Goal: Task Accomplishment & Management: Manage account settings

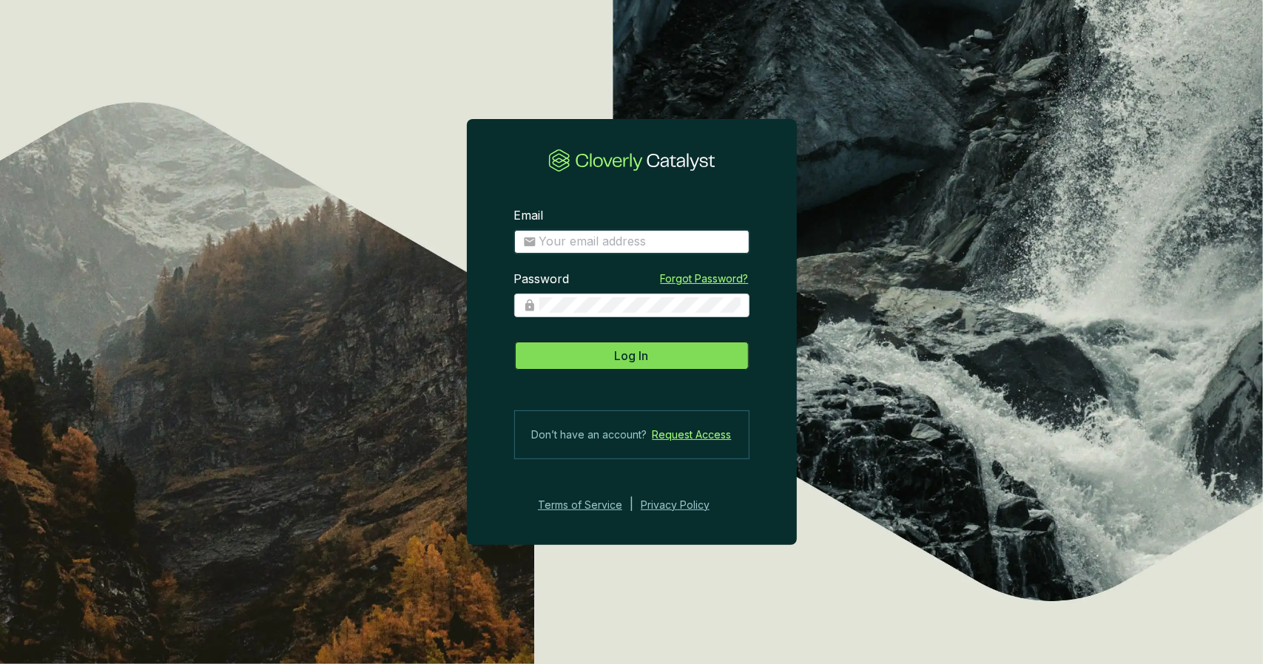
type input "[PERSON_NAME][EMAIL_ADDRESS][DOMAIN_NAME]"
click at [630, 351] on span "Log In" at bounding box center [632, 356] width 34 height 18
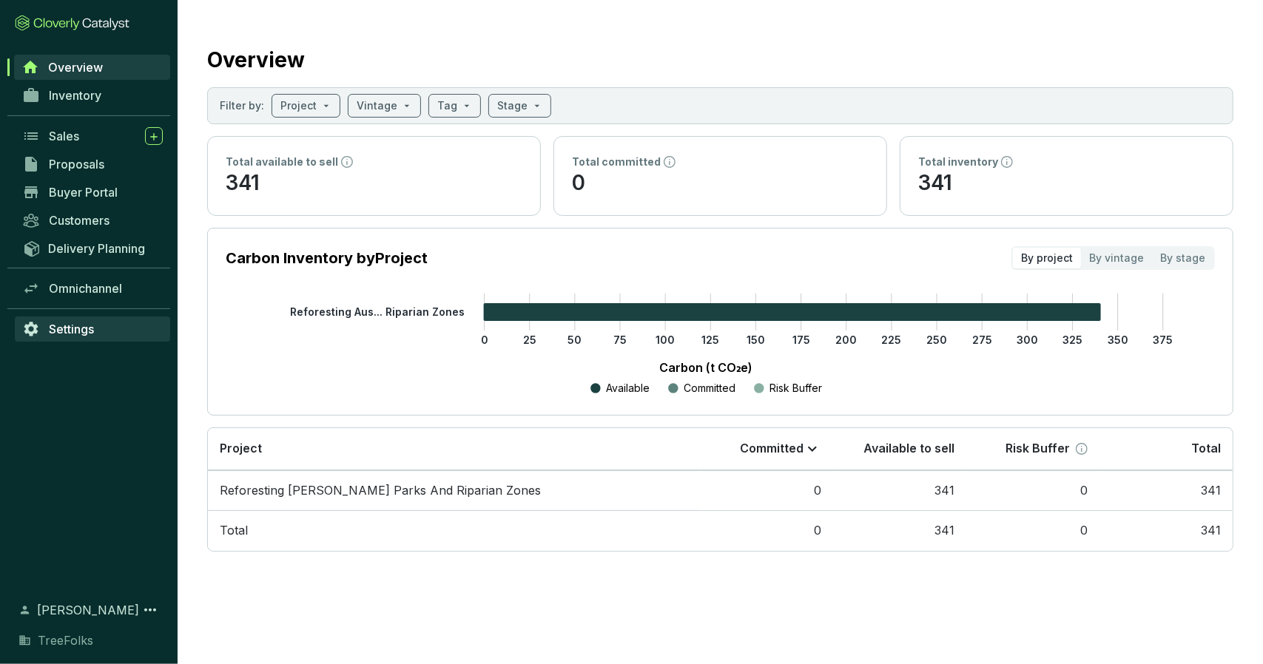
click at [79, 327] on span "Settings" at bounding box center [71, 329] width 45 height 15
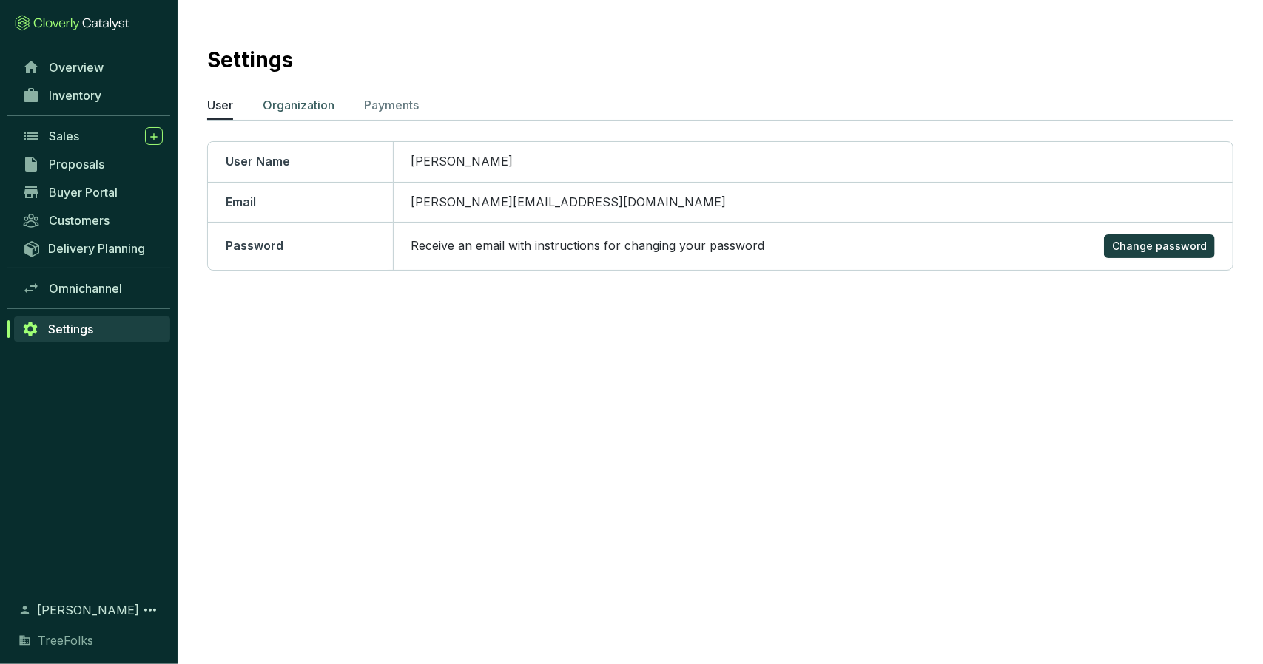
click at [321, 104] on p "Organization" at bounding box center [299, 105] width 72 height 18
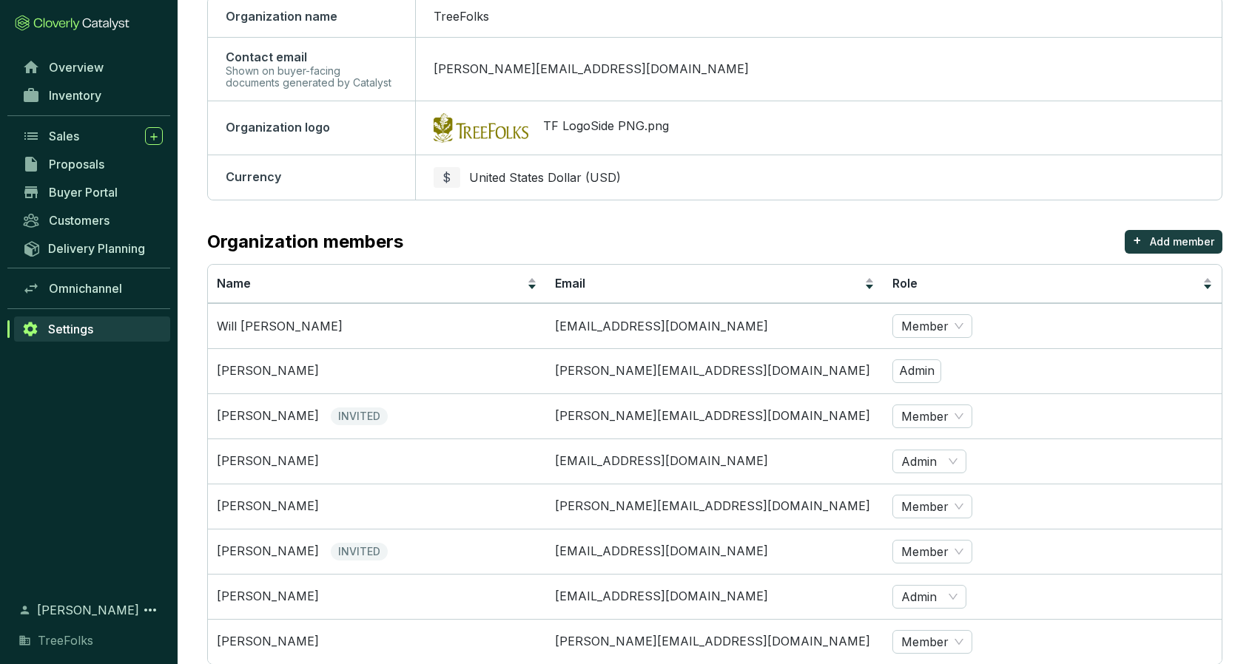
scroll to position [222, 0]
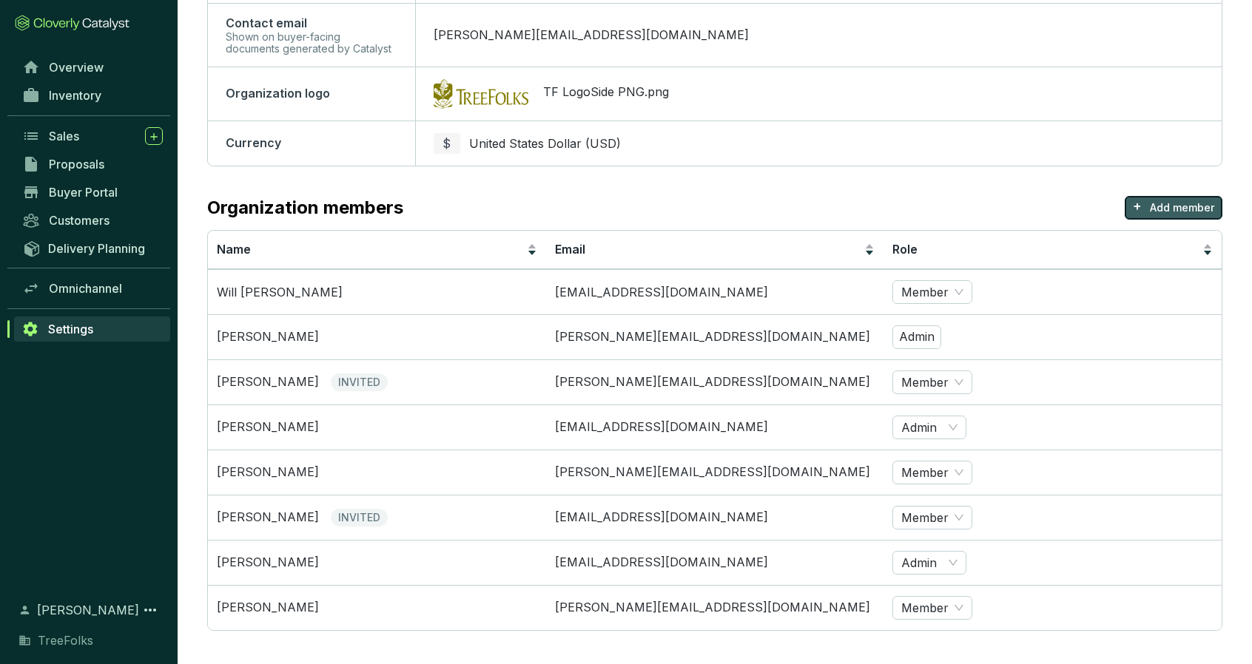
click at [1157, 207] on p "Add member" at bounding box center [1182, 207] width 64 height 15
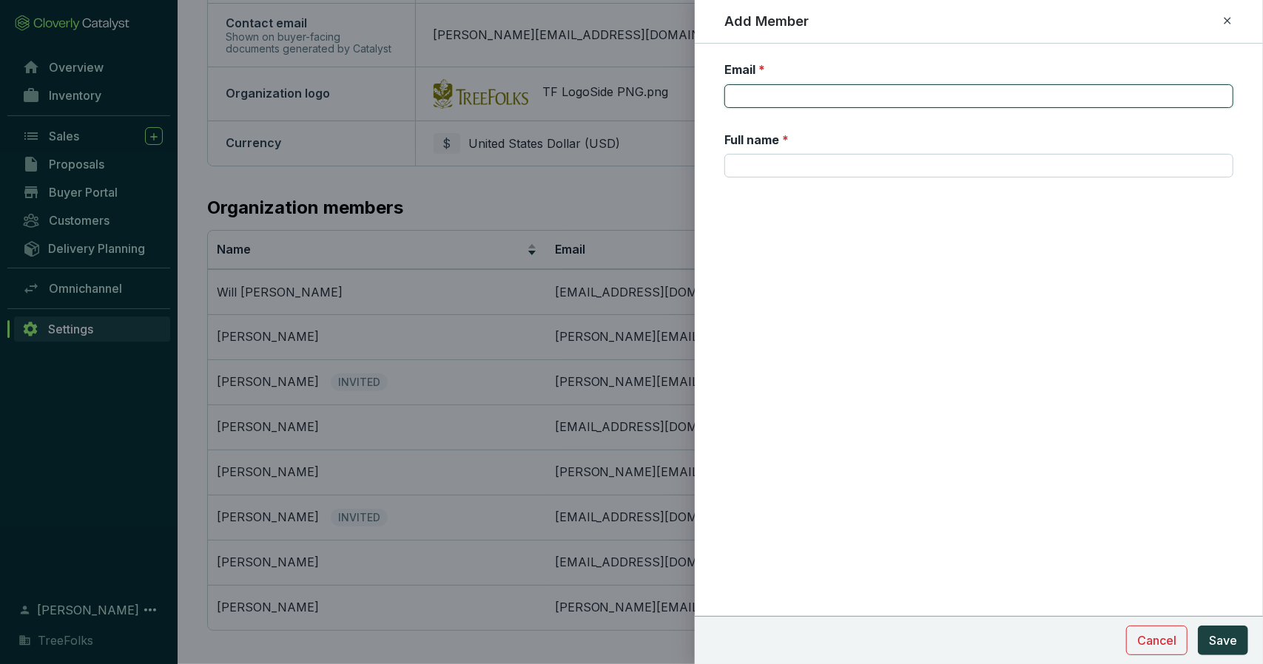
click at [842, 92] on input "Email *" at bounding box center [978, 96] width 509 height 24
type input "[EMAIL_ADDRESS][DOMAIN_NAME]"
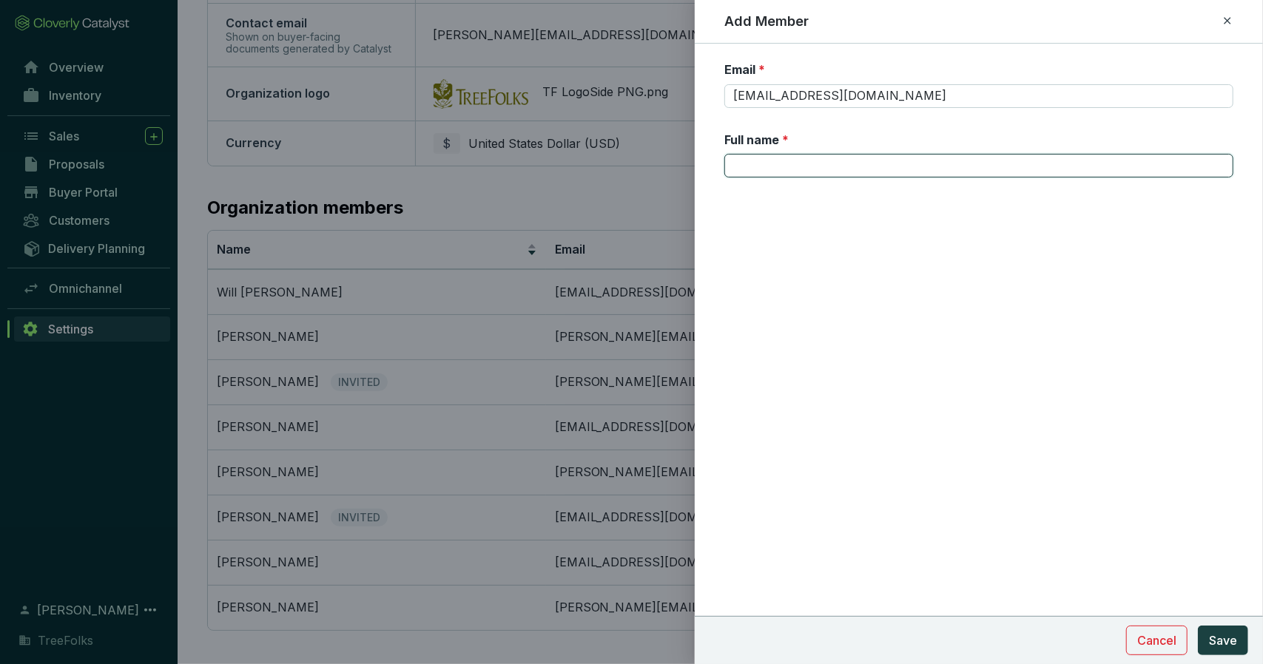
click at [863, 174] on input "Full name *" at bounding box center [978, 166] width 509 height 24
type input "[PERSON_NAME]"
click at [1234, 640] on span "Save" at bounding box center [1223, 641] width 28 height 18
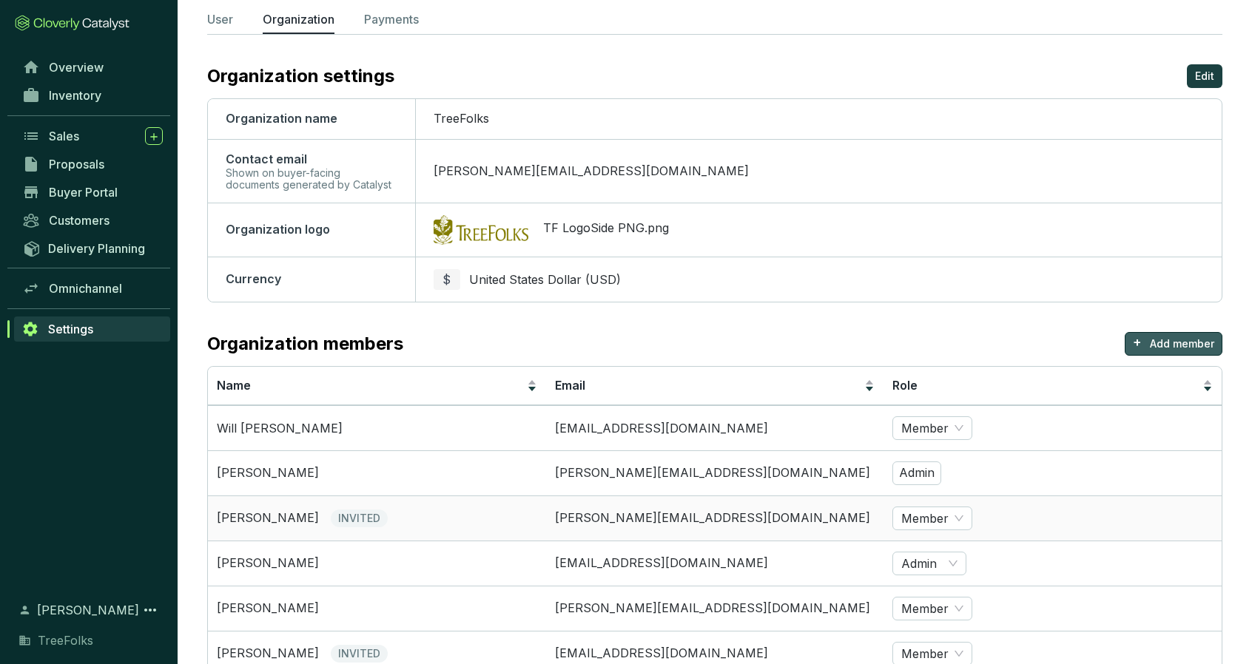
scroll to position [0, 0]
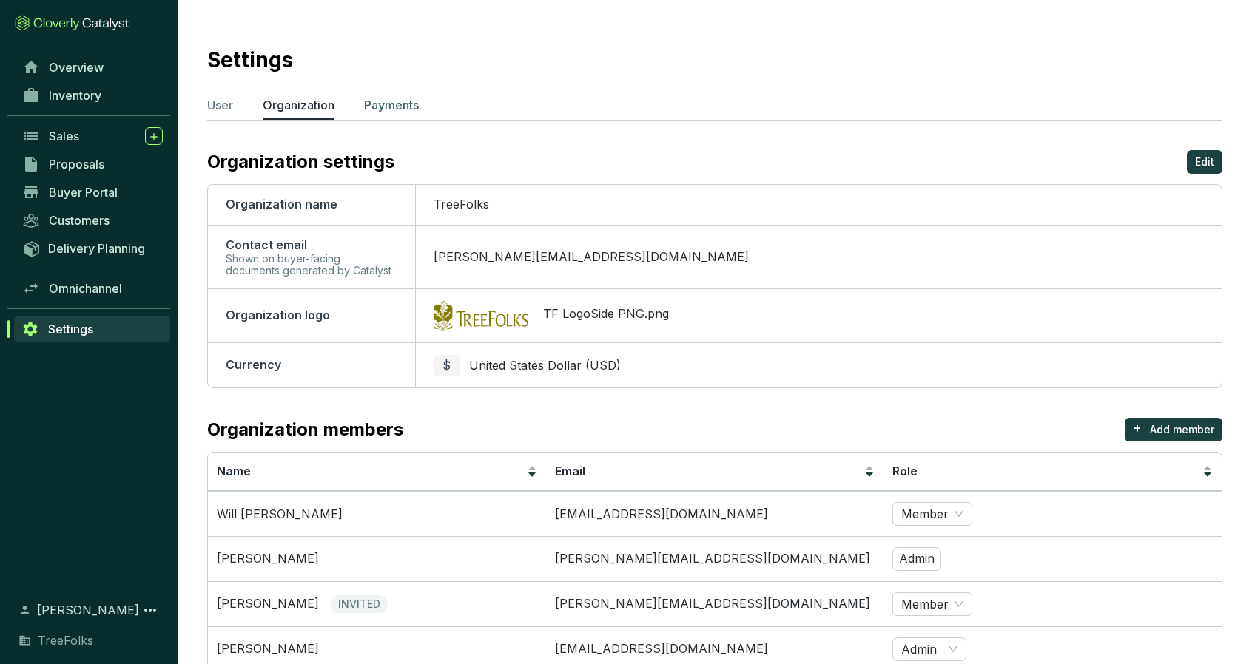
click at [395, 101] on p "Payments" at bounding box center [391, 105] width 55 height 18
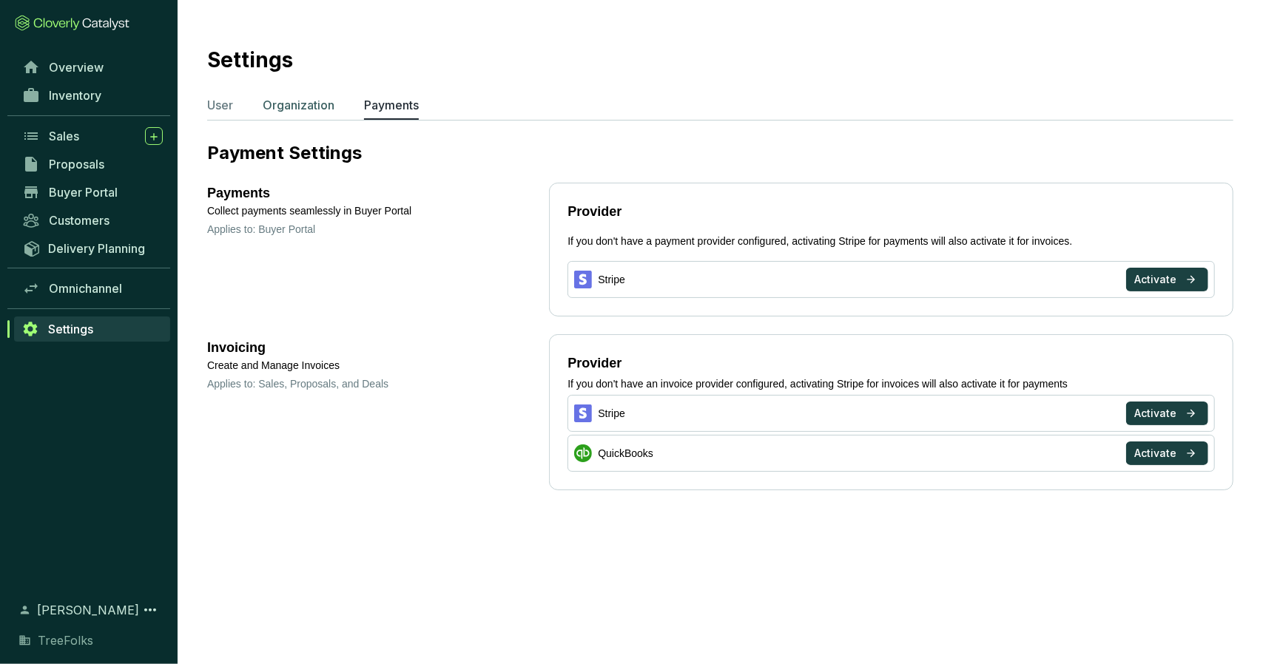
click at [314, 105] on p "Organization" at bounding box center [299, 105] width 72 height 18
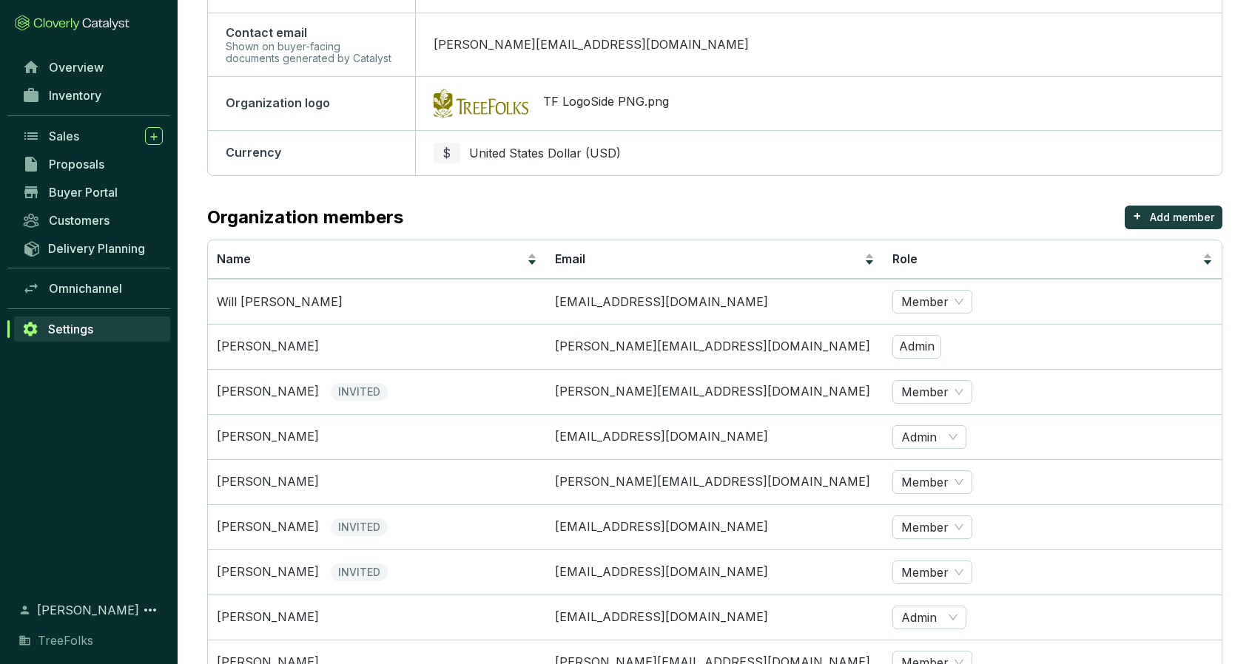
scroll to position [267, 0]
